Goal: Transaction & Acquisition: Purchase product/service

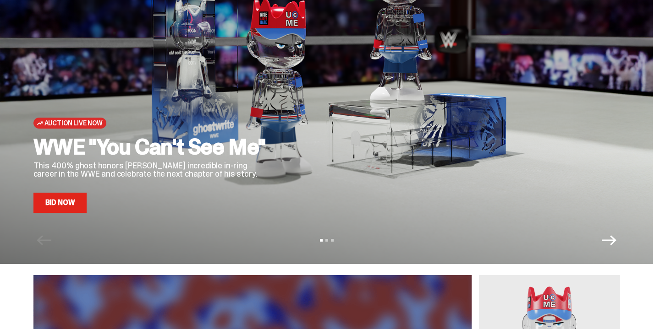
scroll to position [76, 0]
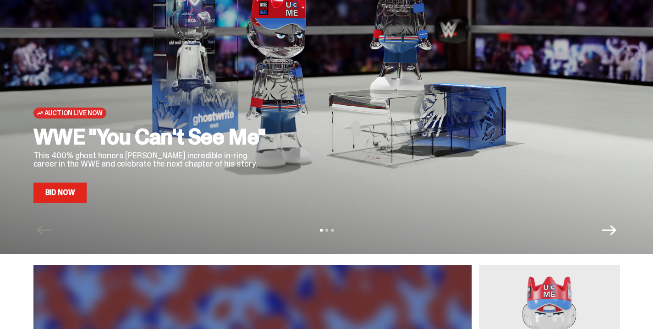
click at [67, 184] on link "Bid Now" at bounding box center [60, 193] width 54 height 20
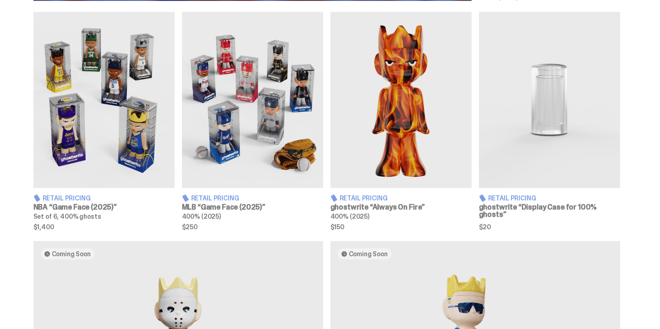
scroll to position [547, 0]
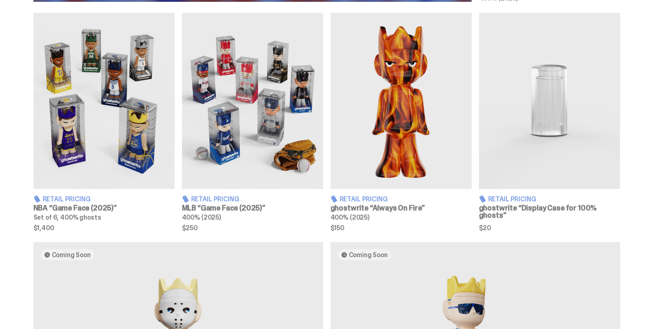
click at [380, 155] on img at bounding box center [400, 101] width 141 height 176
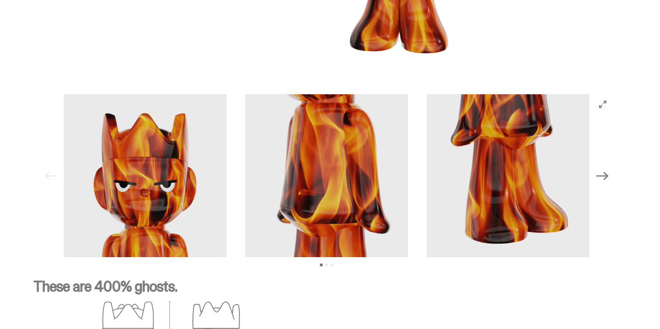
scroll to position [1462, 0]
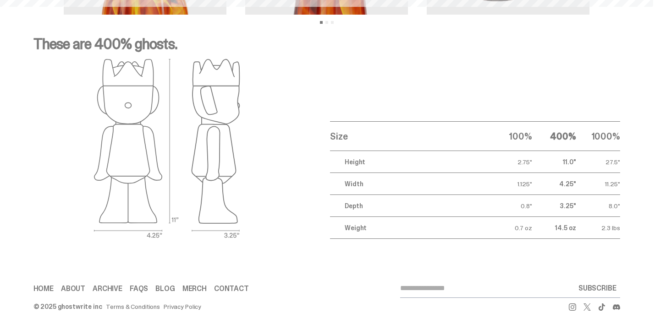
scroll to position [1380, 0]
